Goal: Task Accomplishment & Management: Manage account settings

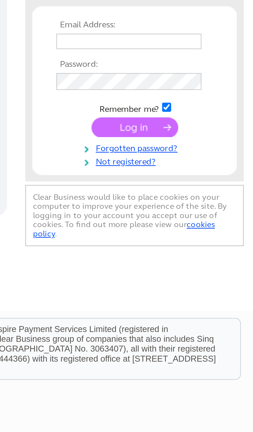
scroll to position [0, 1]
click at [181, 81] on input "text" at bounding box center [207, 84] width 53 height 6
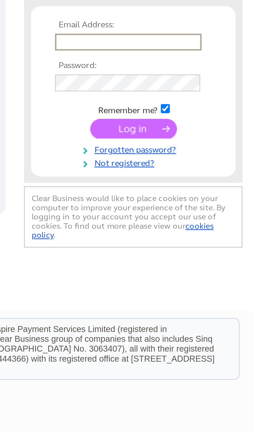
scroll to position [0, 2]
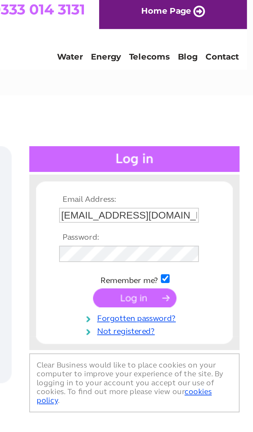
type input "Print@entracprinting.co.uk"
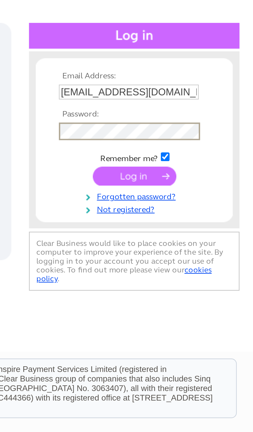
click at [192, 113] on input "submit" at bounding box center [208, 116] width 32 height 7
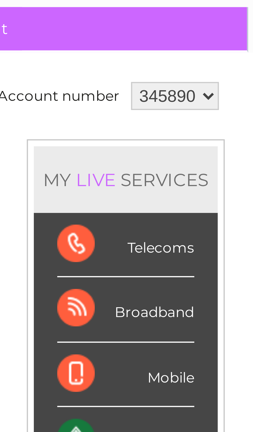
scroll to position [0, 3]
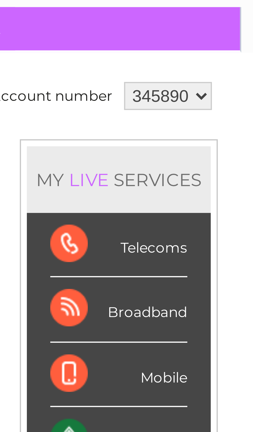
click at [208, 84] on div "Telecoms" at bounding box center [223, 91] width 30 height 14
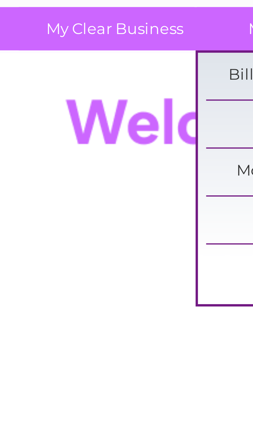
scroll to position [0, 0]
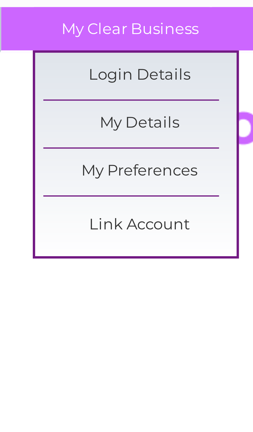
click at [38, 59] on link "My Details" at bounding box center [31, 64] width 43 height 10
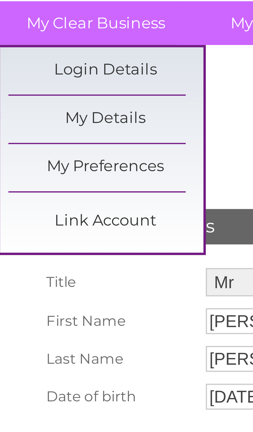
click at [32, 82] on link "Link Account" at bounding box center [31, 87] width 43 height 10
